Goal: Check status: Check status

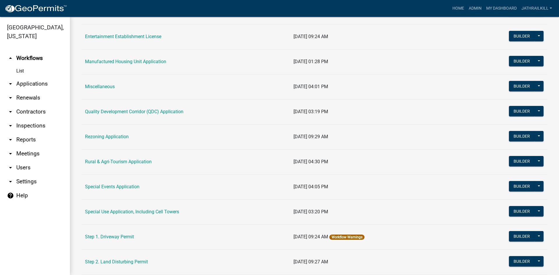
scroll to position [116, 0]
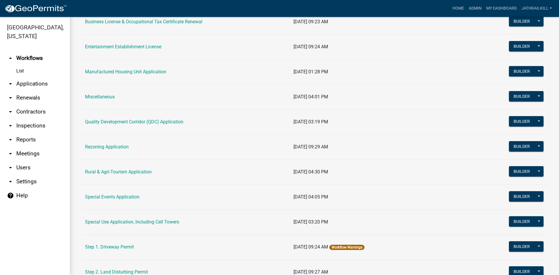
click at [137, 62] on td "Manufactured Housing Unit Application" at bounding box center [185, 71] width 208 height 25
click at [137, 69] on td "Manufactured Housing Unit Application" at bounding box center [185, 71] width 208 height 25
click at [149, 74] on td "Manufactured Housing Unit Application" at bounding box center [185, 71] width 208 height 25
click at [146, 69] on td "Manufactured Housing Unit Application" at bounding box center [185, 71] width 208 height 25
click at [141, 79] on td "Manufactured Housing Unit Application" at bounding box center [185, 71] width 208 height 25
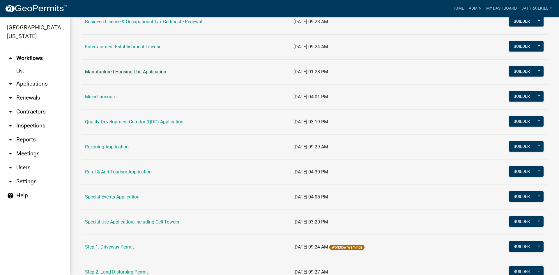
click at [143, 72] on td "Manufactured Housing Unit Application" at bounding box center [185, 71] width 208 height 25
click at [143, 70] on link "Manufactured Housing Unit Application" at bounding box center [125, 72] width 81 height 6
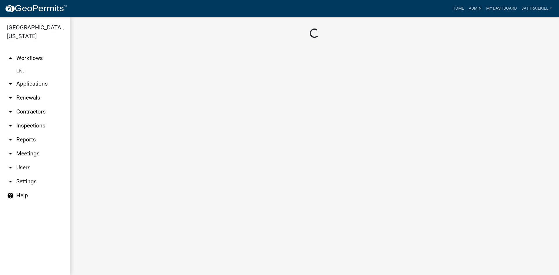
click at [144, 70] on main "Loading..." at bounding box center [314, 146] width 489 height 258
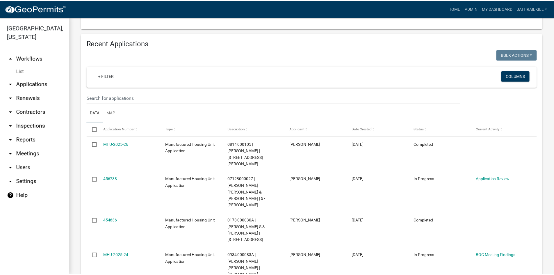
scroll to position [287, 0]
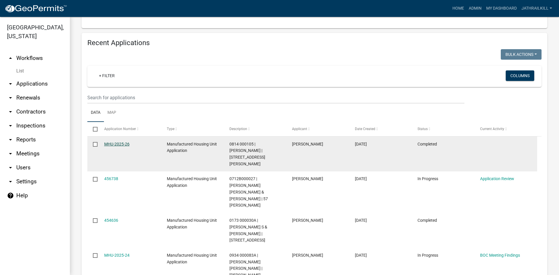
click at [109, 142] on link "MHU-2025-26" at bounding box center [116, 144] width 25 height 5
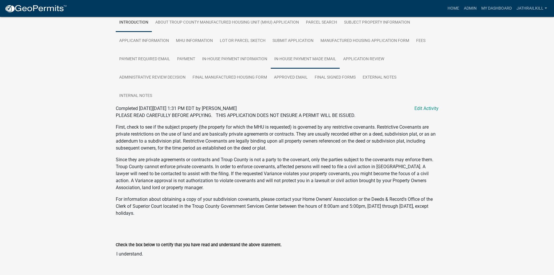
scroll to position [128, 0]
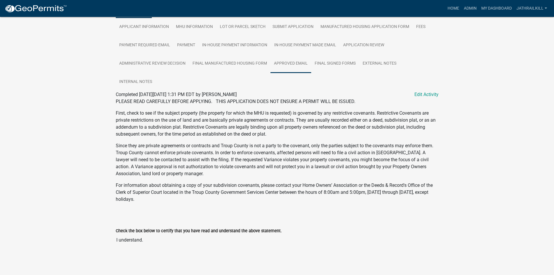
click at [289, 64] on link "Approved Email" at bounding box center [291, 63] width 41 height 19
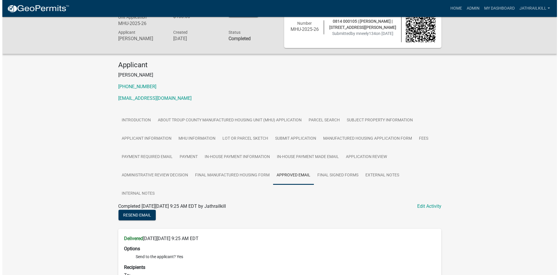
scroll to position [0, 0]
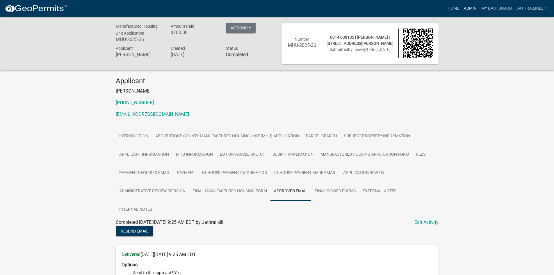
click at [476, 9] on link "Admin" at bounding box center [470, 8] width 17 height 11
